Goal: Navigation & Orientation: Find specific page/section

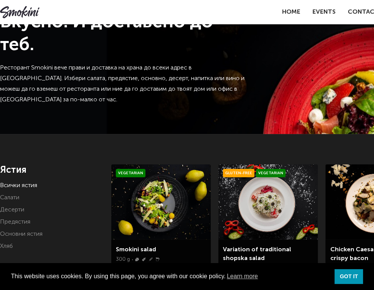
scroll to position [17, 0]
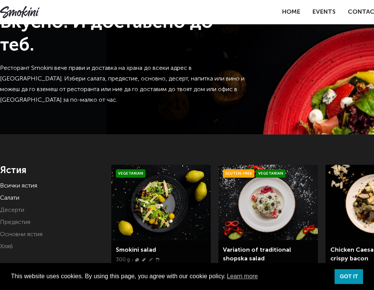
click at [9, 195] on link "Салати" at bounding box center [9, 198] width 19 height 6
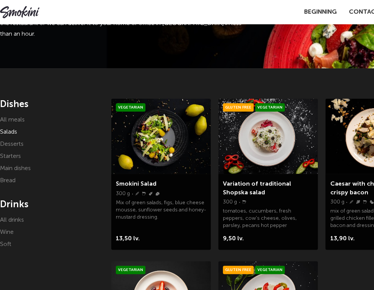
scroll to position [84, 0]
click at [21, 169] on link "Main dishes" at bounding box center [15, 169] width 31 height 6
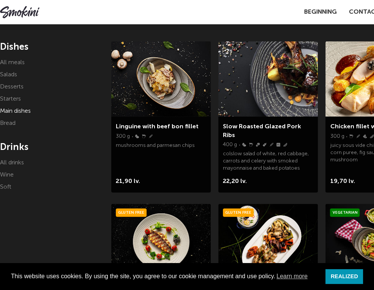
scroll to position [140, 0]
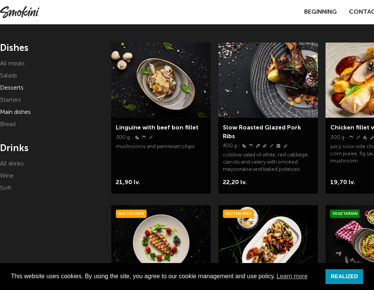
click at [13, 87] on link "Desserts" at bounding box center [12, 88] width 24 height 6
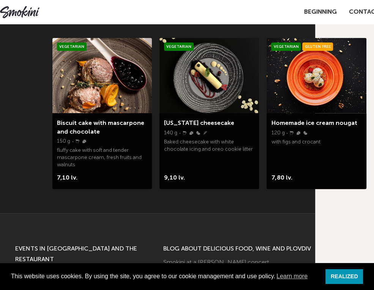
scroll to position [147, 59]
